Goal: Transaction & Acquisition: Book appointment/travel/reservation

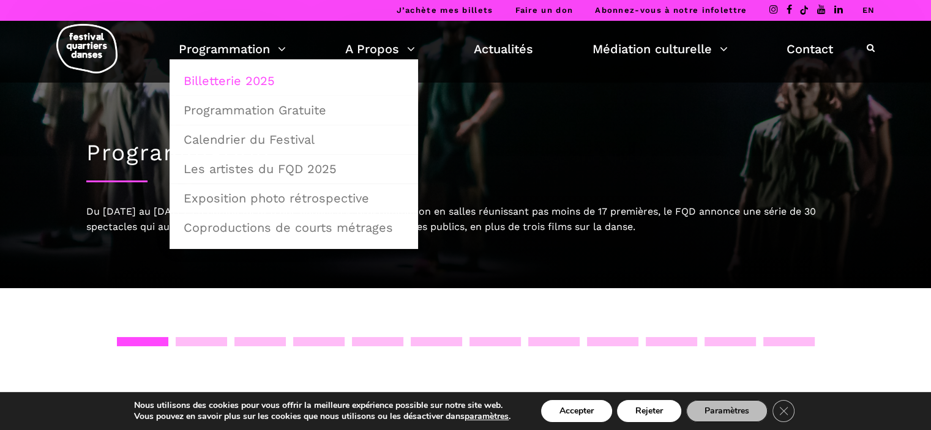
click at [247, 81] on link "Billetterie 2025" at bounding box center [293, 81] width 235 height 28
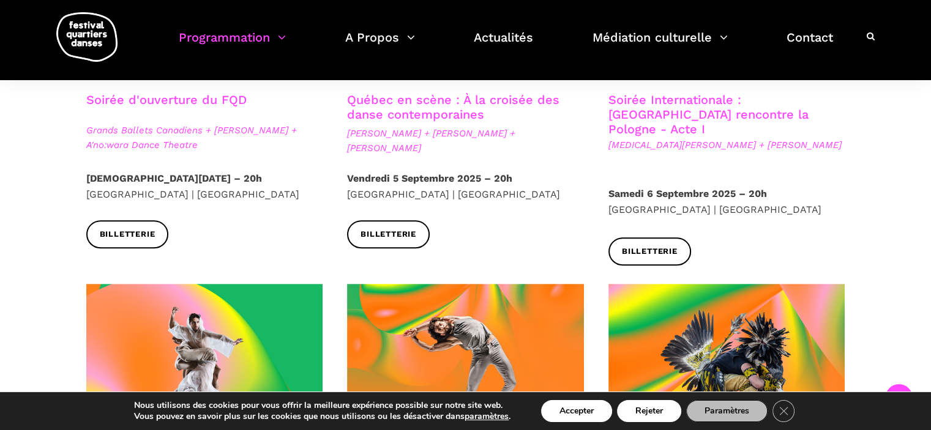
scroll to position [306, 0]
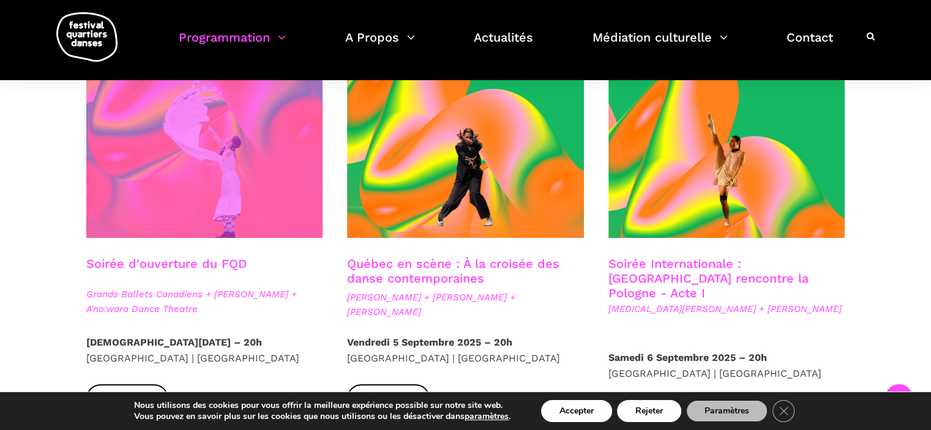
click at [240, 205] on span at bounding box center [204, 159] width 237 height 158
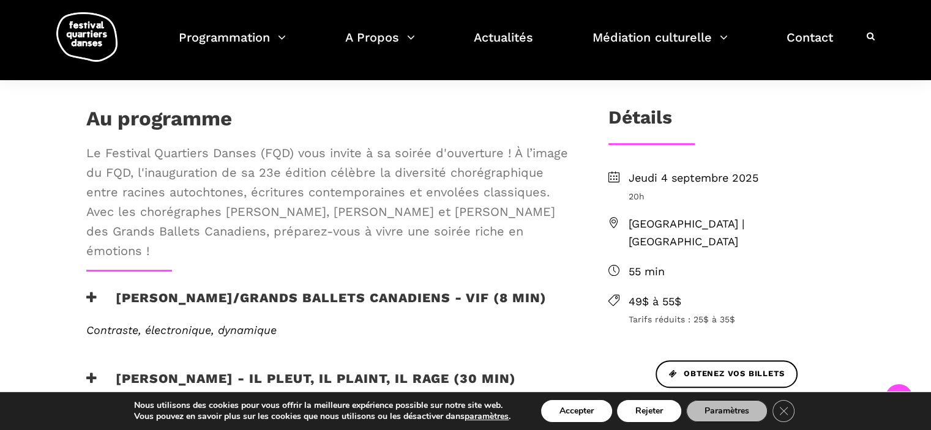
scroll to position [306, 0]
